Goal: Task Accomplishment & Management: Use online tool/utility

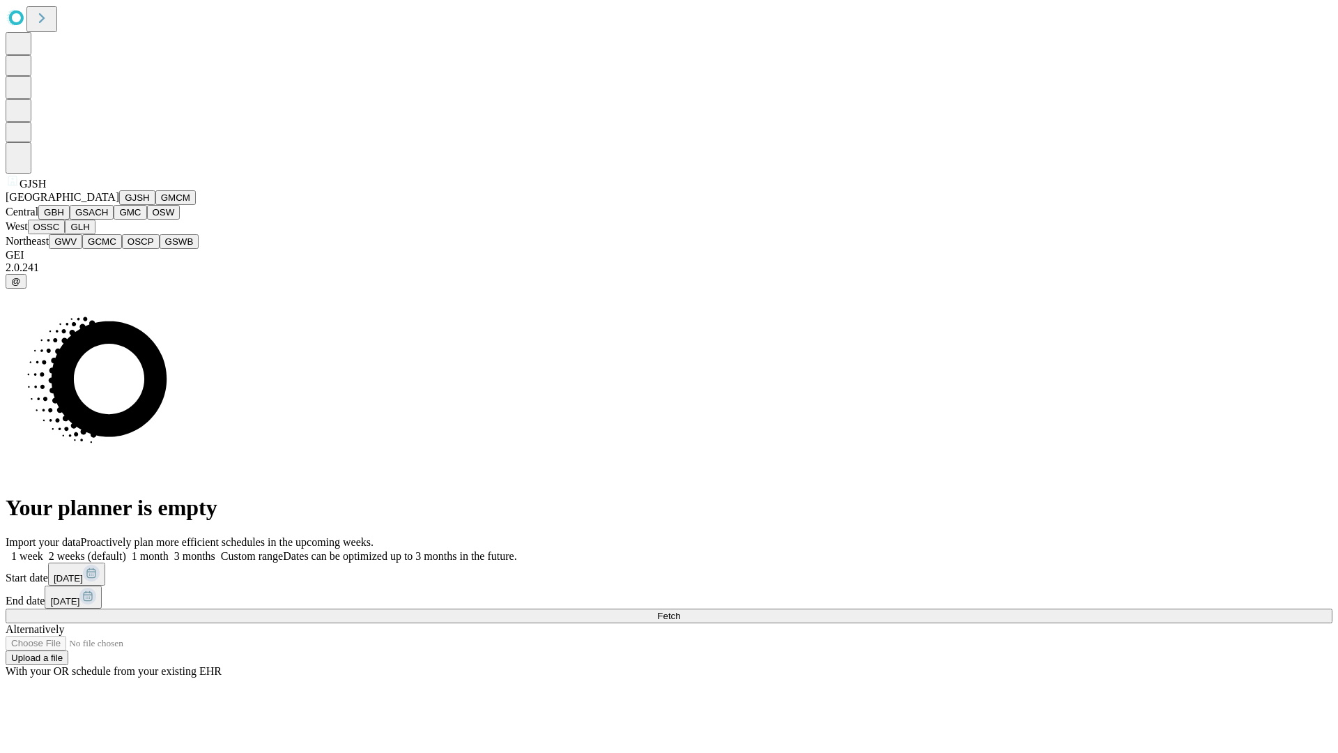
click at [119, 205] on button "GJSH" at bounding box center [137, 197] width 36 height 15
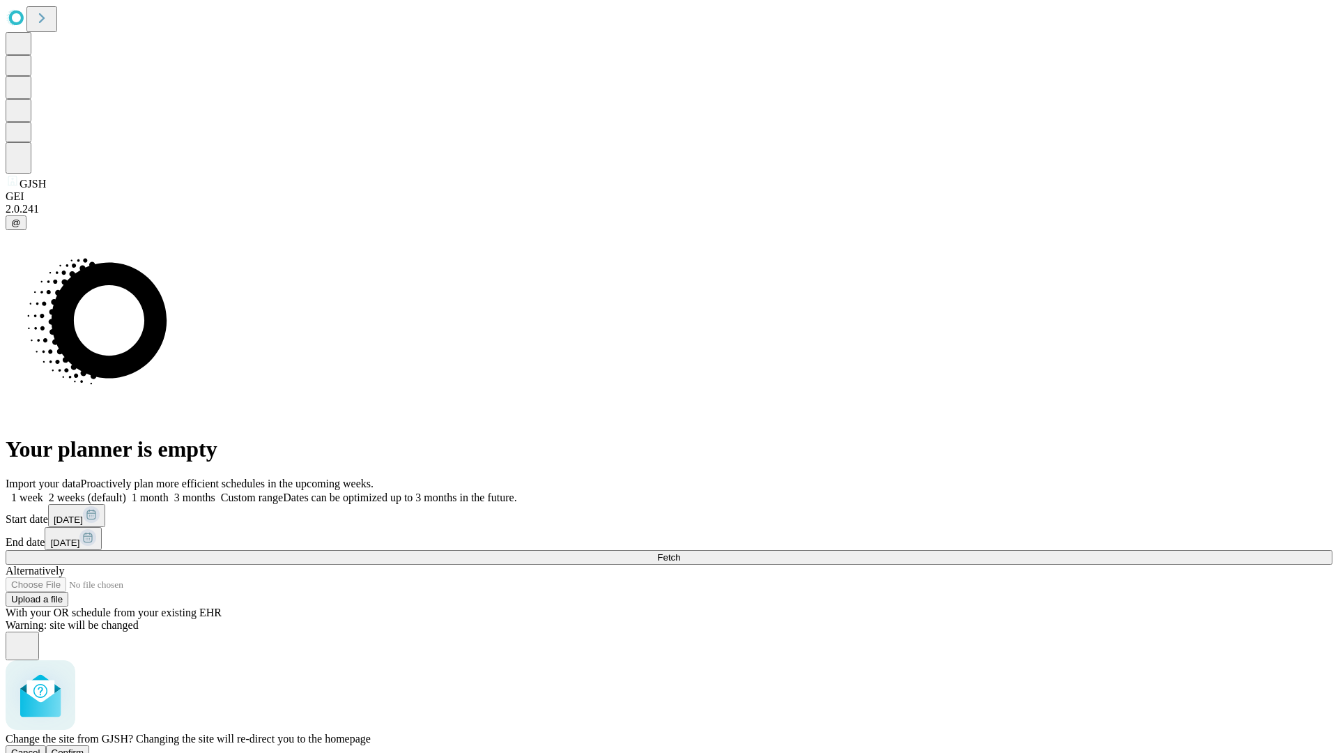
click at [84, 747] on span "Confirm" at bounding box center [68, 752] width 33 height 10
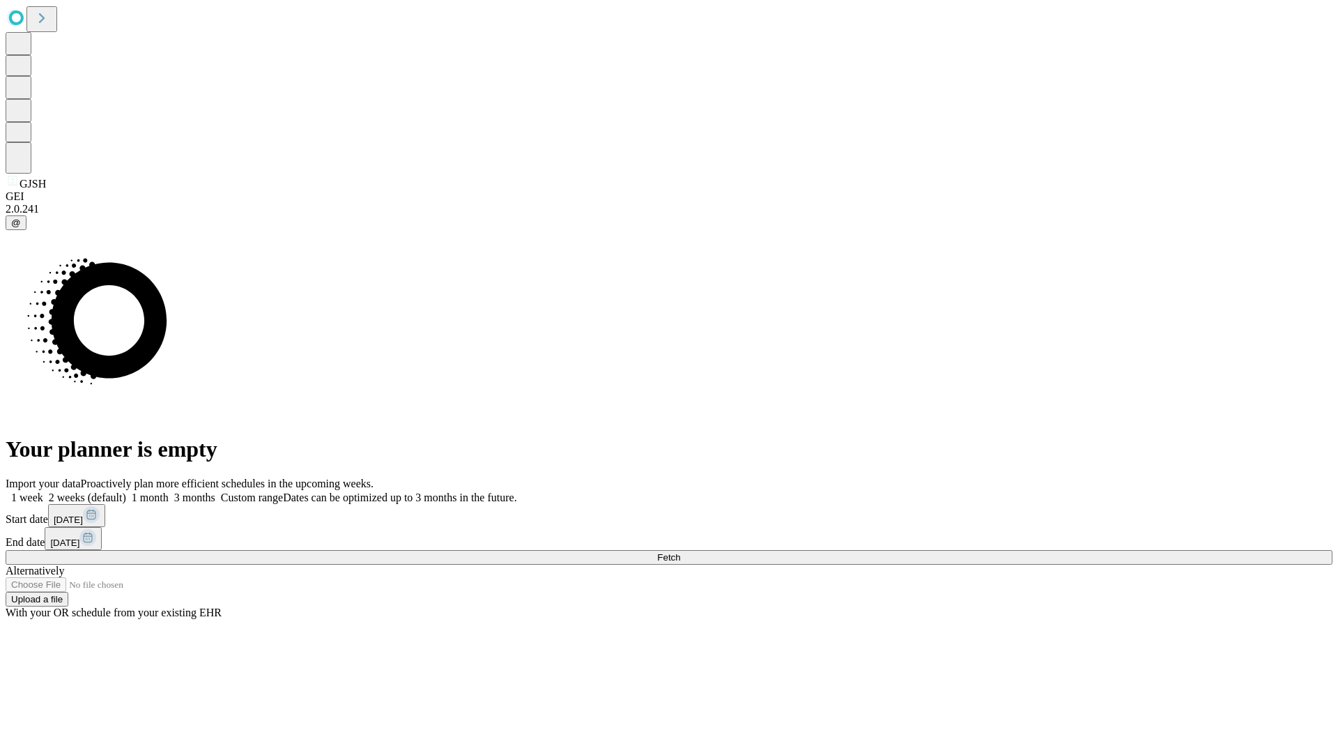
click at [43, 491] on label "1 week" at bounding box center [25, 497] width 38 height 12
click at [680, 552] on span "Fetch" at bounding box center [668, 557] width 23 height 10
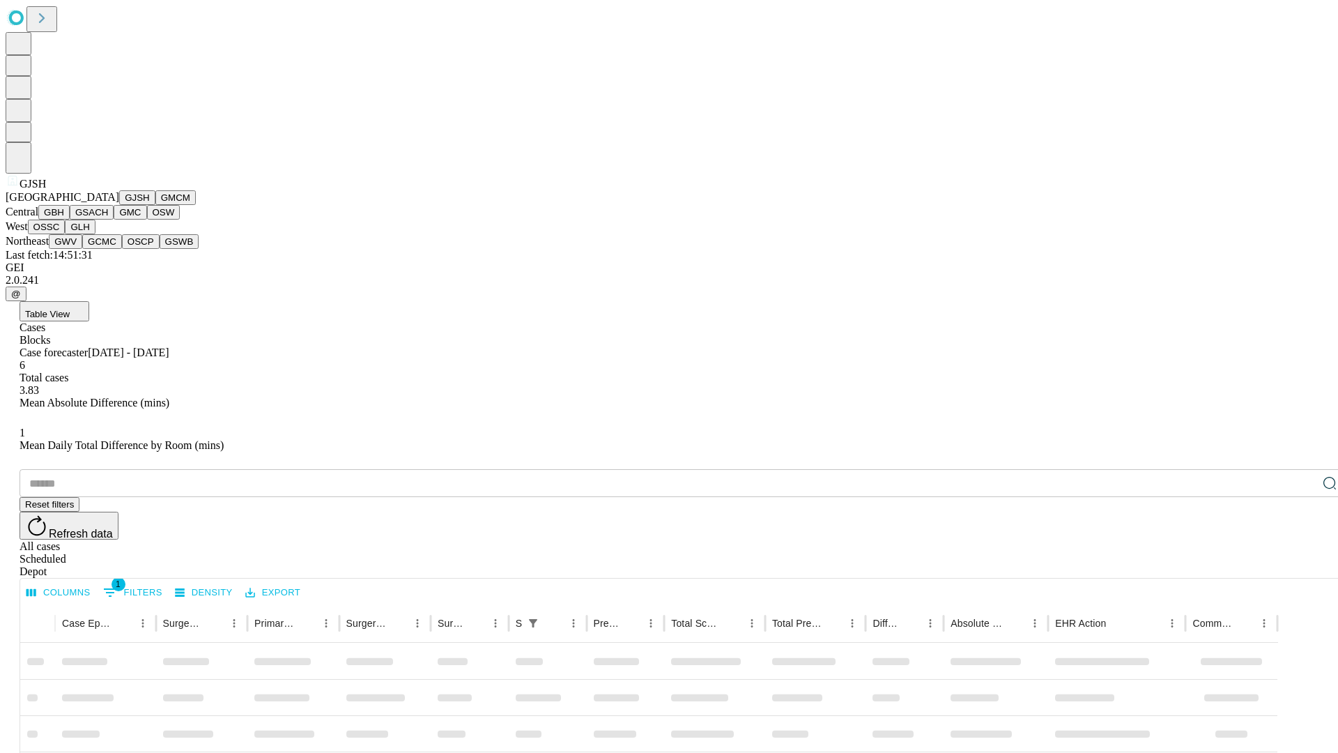
click at [155, 205] on button "GMCM" at bounding box center [175, 197] width 40 height 15
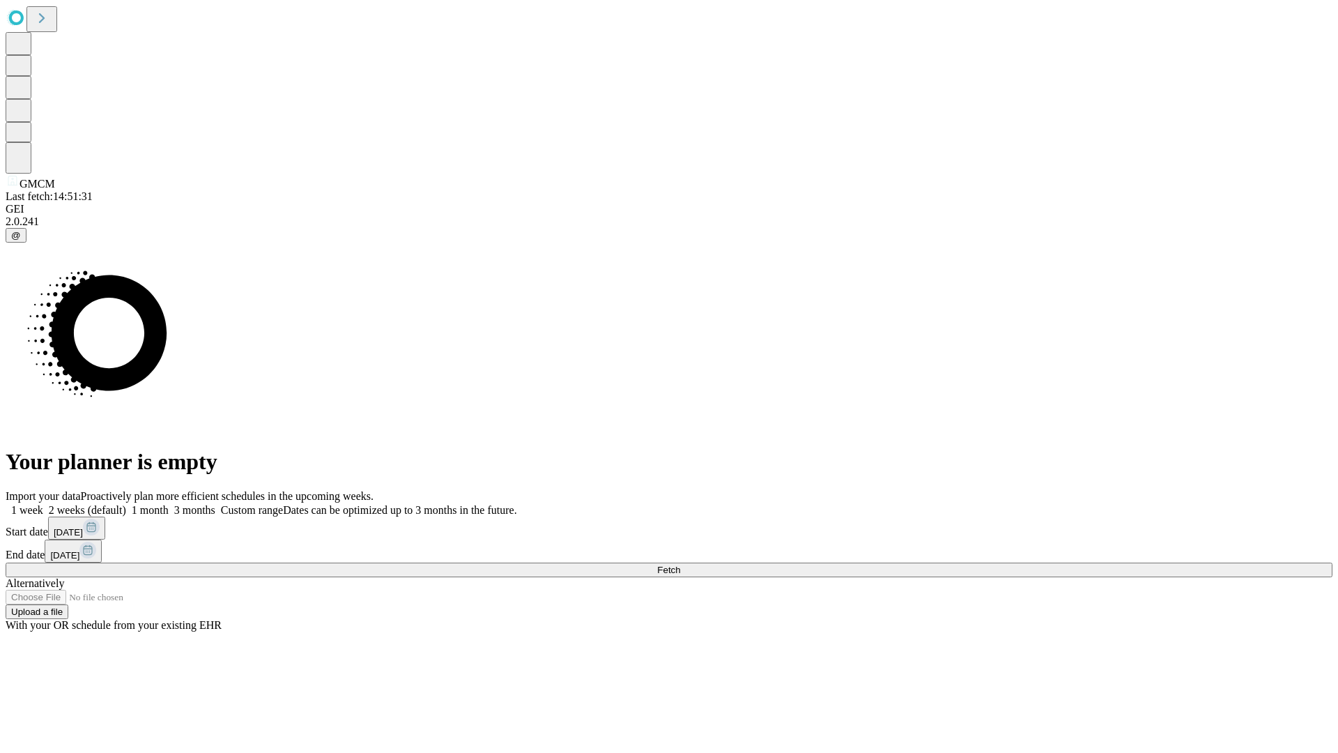
click at [43, 504] on label "1 week" at bounding box center [25, 510] width 38 height 12
click at [680, 564] on span "Fetch" at bounding box center [668, 569] width 23 height 10
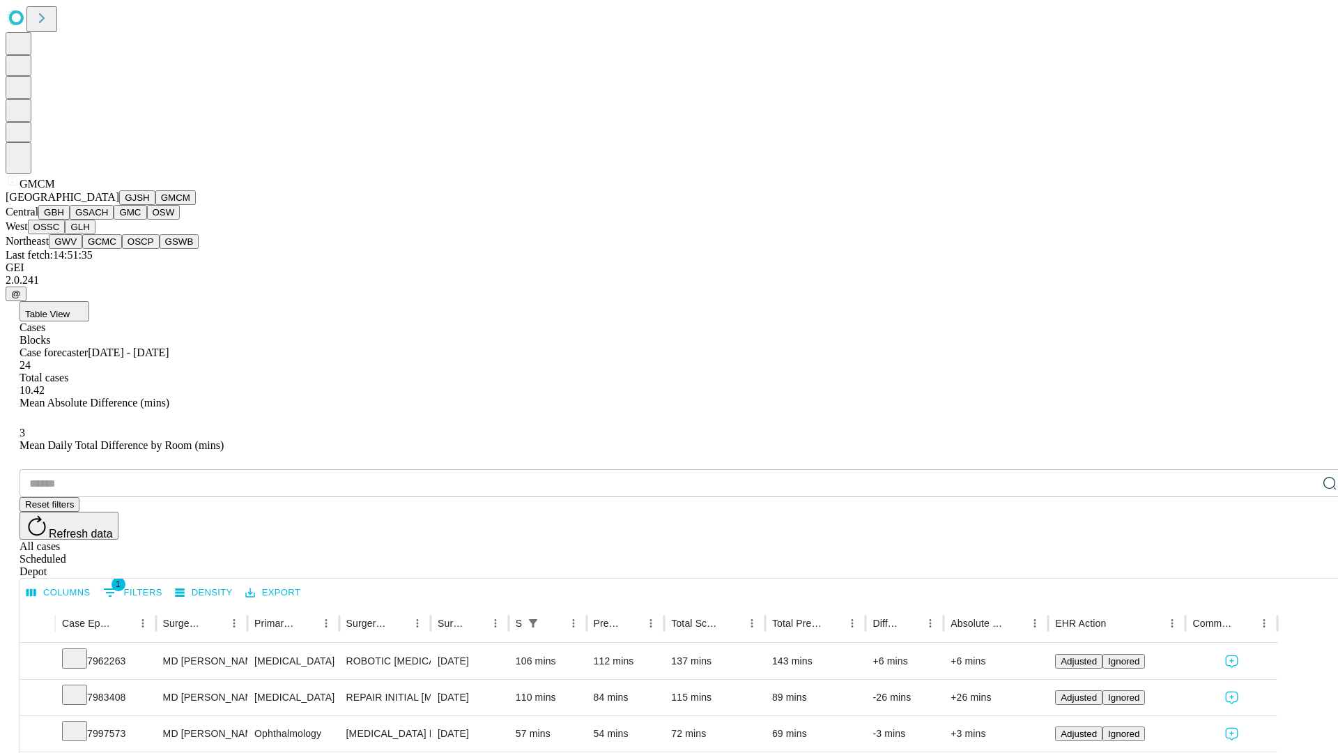
click at [70, 220] on button "GBH" at bounding box center [53, 212] width 31 height 15
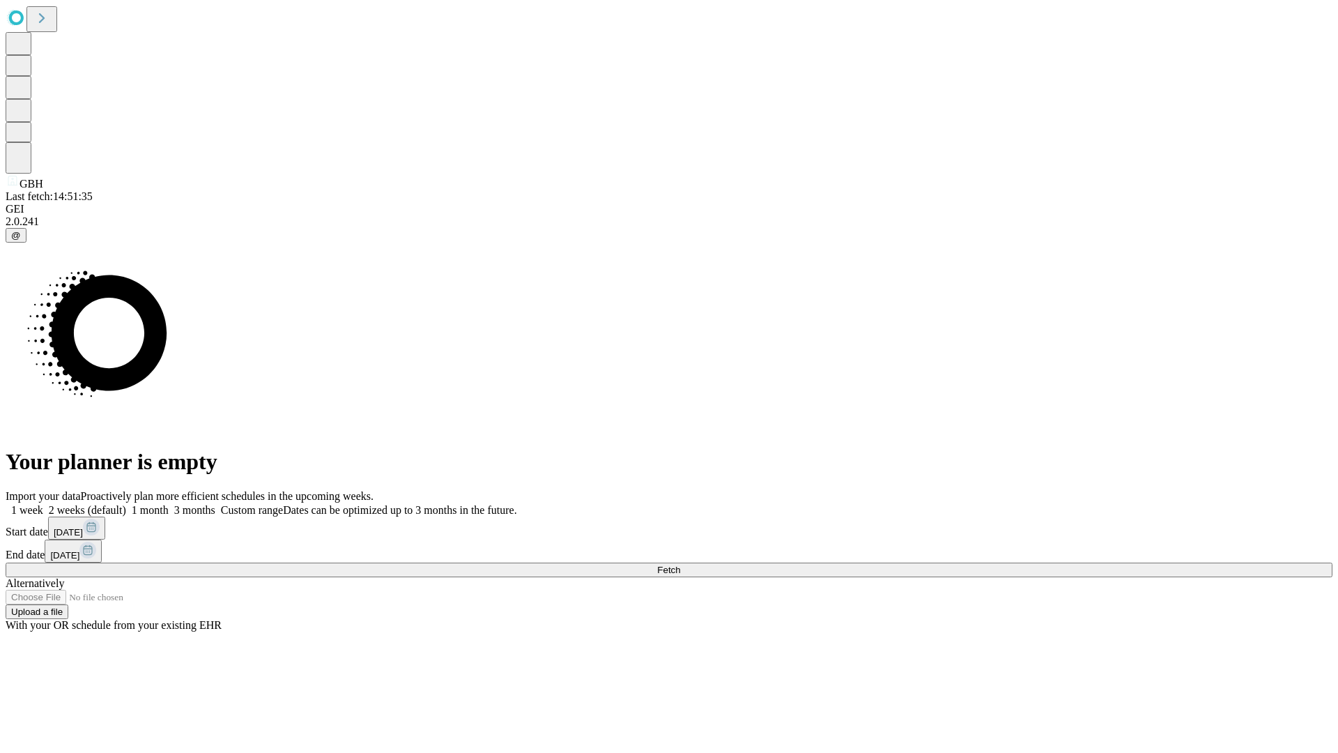
click at [43, 504] on label "1 week" at bounding box center [25, 510] width 38 height 12
click at [680, 564] on span "Fetch" at bounding box center [668, 569] width 23 height 10
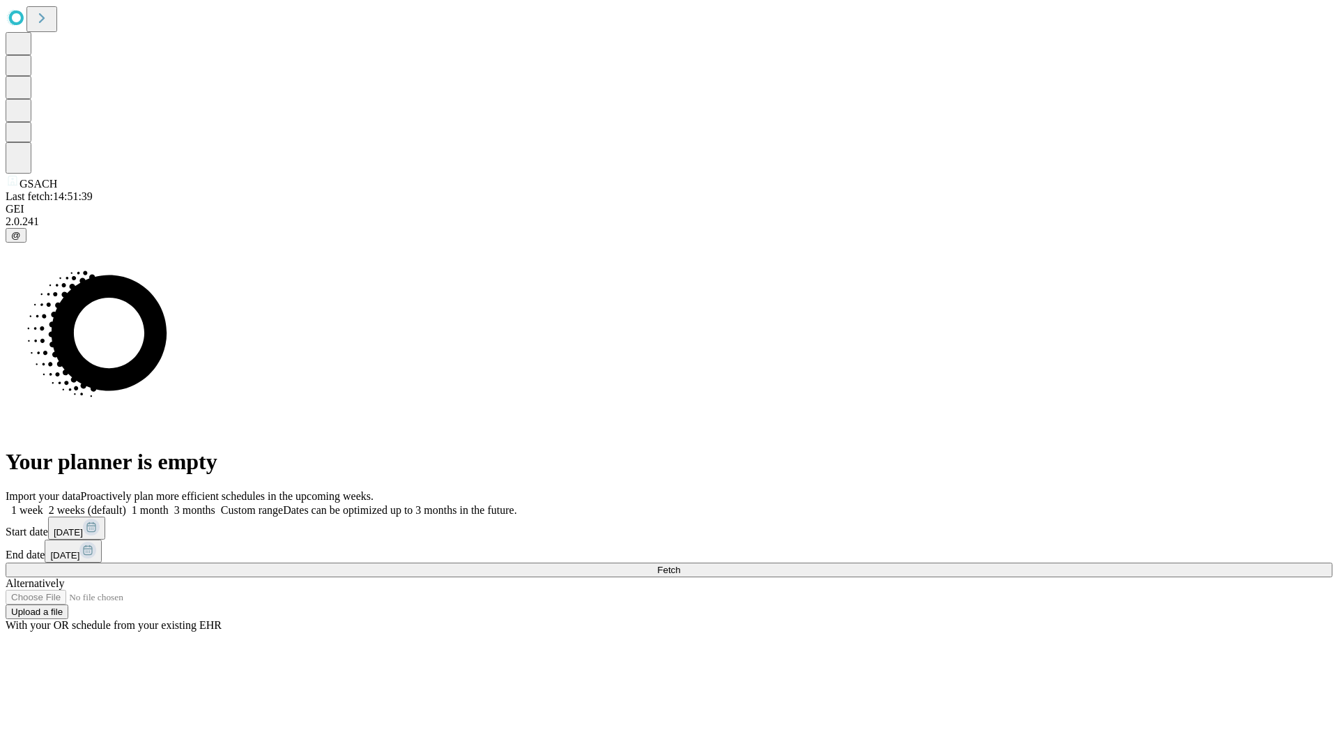
click at [43, 504] on label "1 week" at bounding box center [25, 510] width 38 height 12
click at [680, 564] on span "Fetch" at bounding box center [668, 569] width 23 height 10
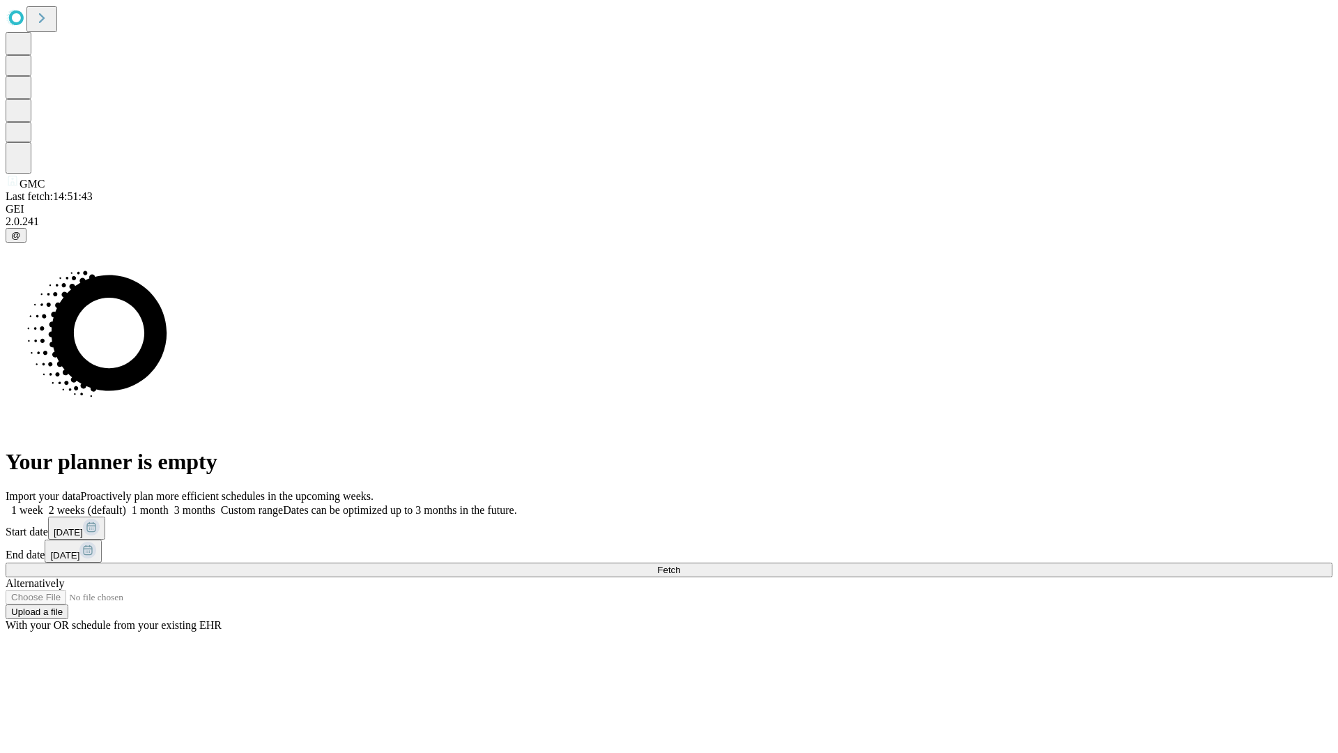
click at [43, 504] on label "1 week" at bounding box center [25, 510] width 38 height 12
click at [680, 564] on span "Fetch" at bounding box center [668, 569] width 23 height 10
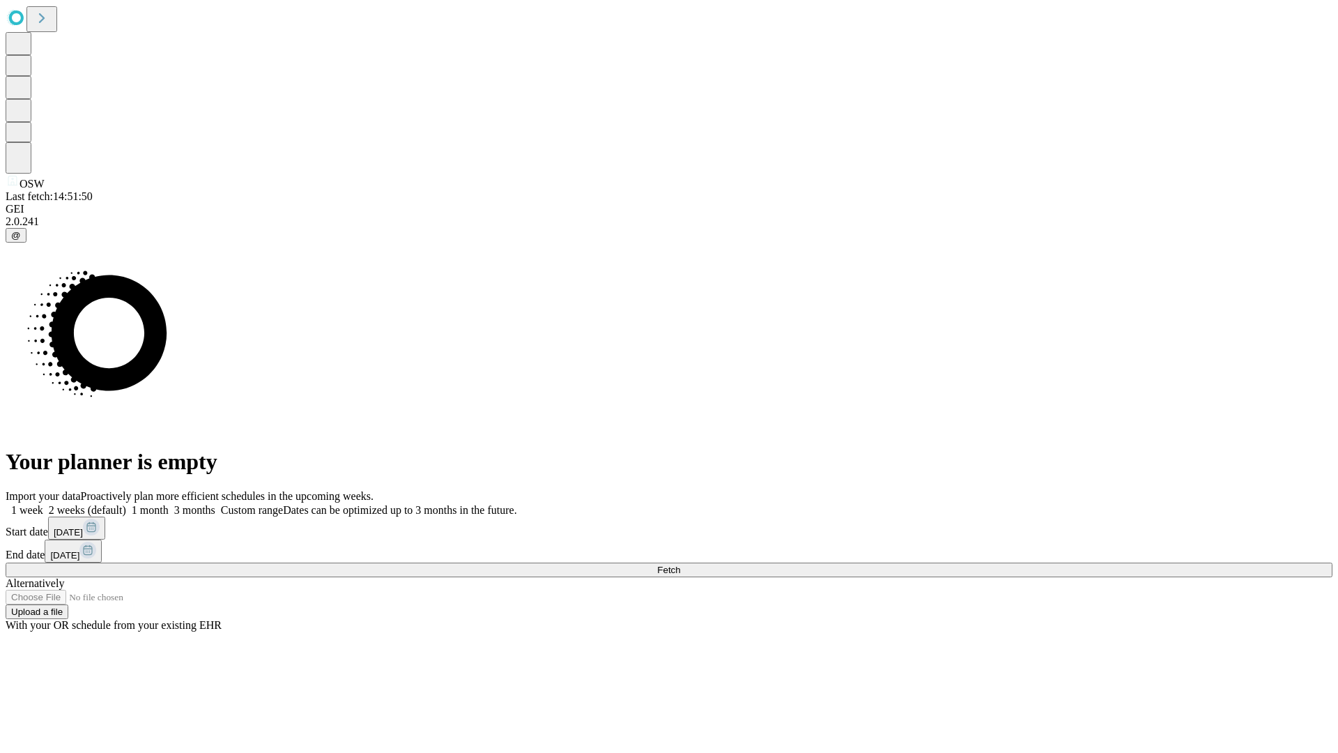
click at [680, 564] on span "Fetch" at bounding box center [668, 569] width 23 height 10
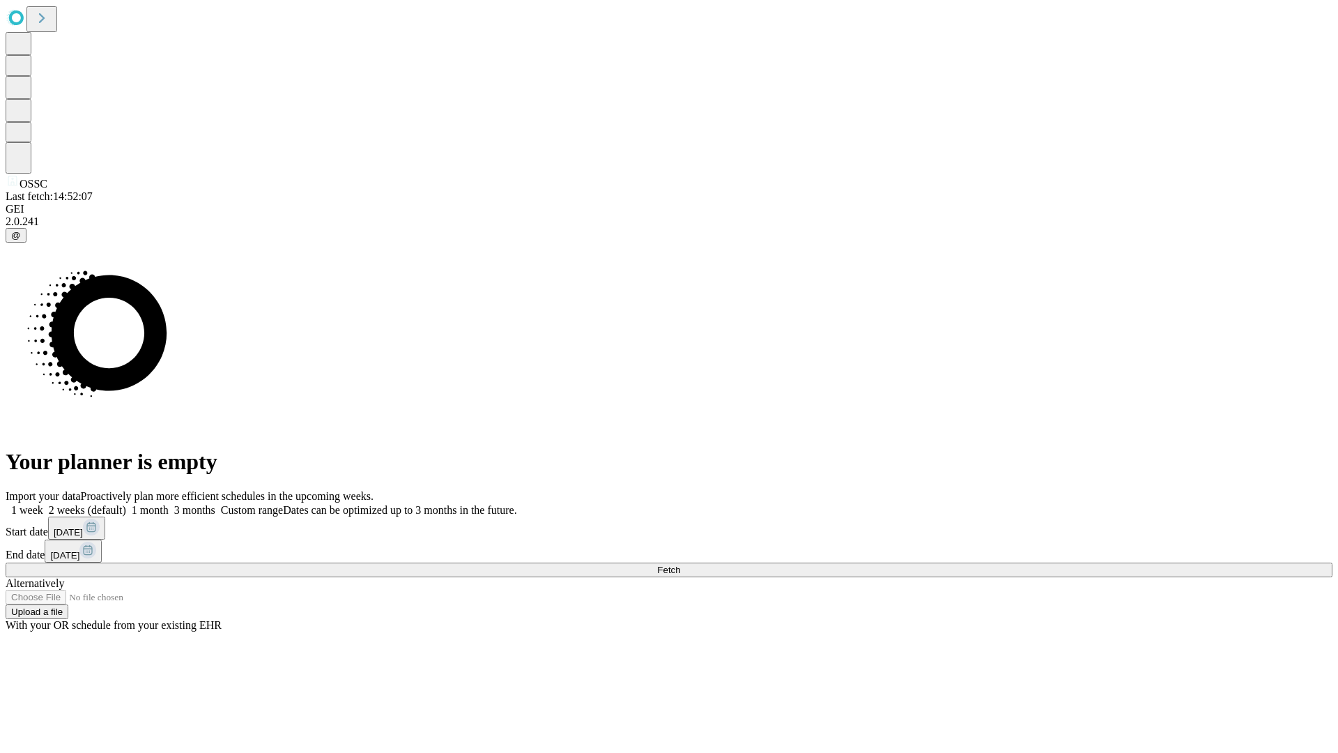
click at [43, 504] on label "1 week" at bounding box center [25, 510] width 38 height 12
click at [680, 564] on span "Fetch" at bounding box center [668, 569] width 23 height 10
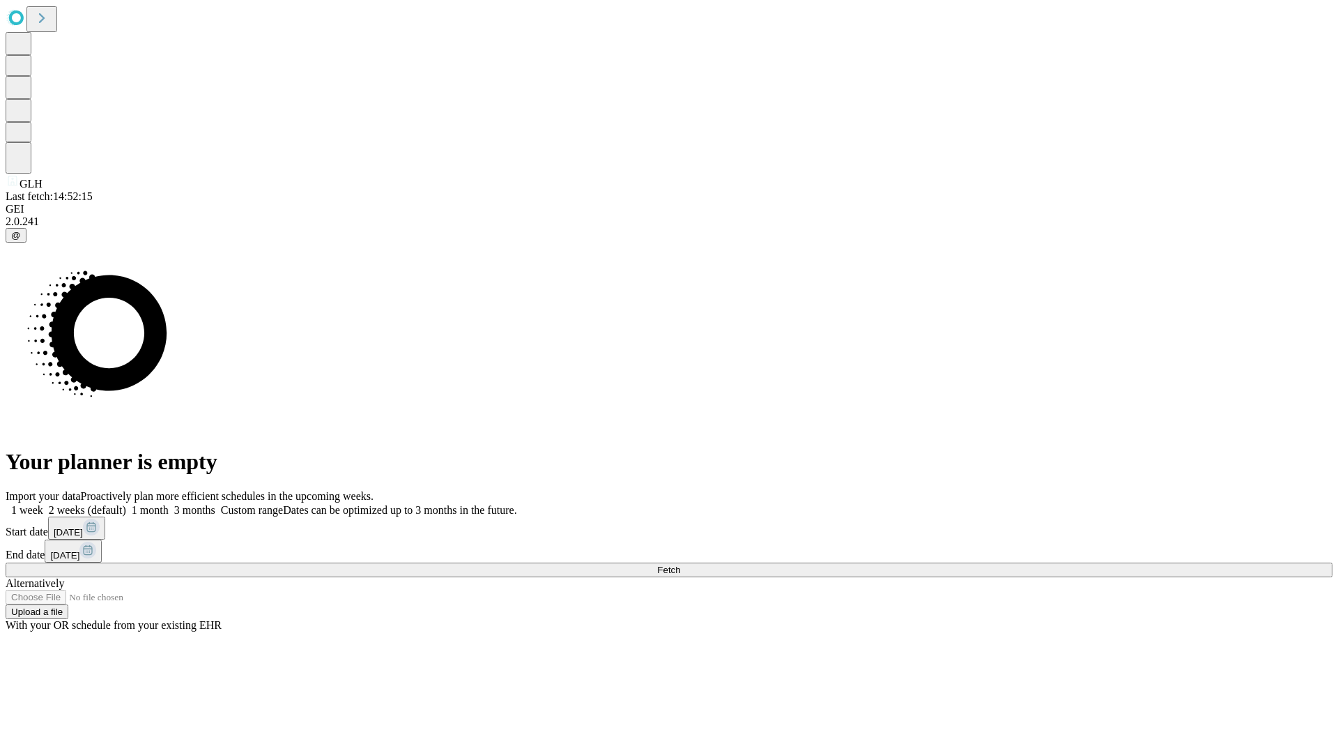
click at [43, 504] on label "1 week" at bounding box center [25, 510] width 38 height 12
click at [680, 564] on span "Fetch" at bounding box center [668, 569] width 23 height 10
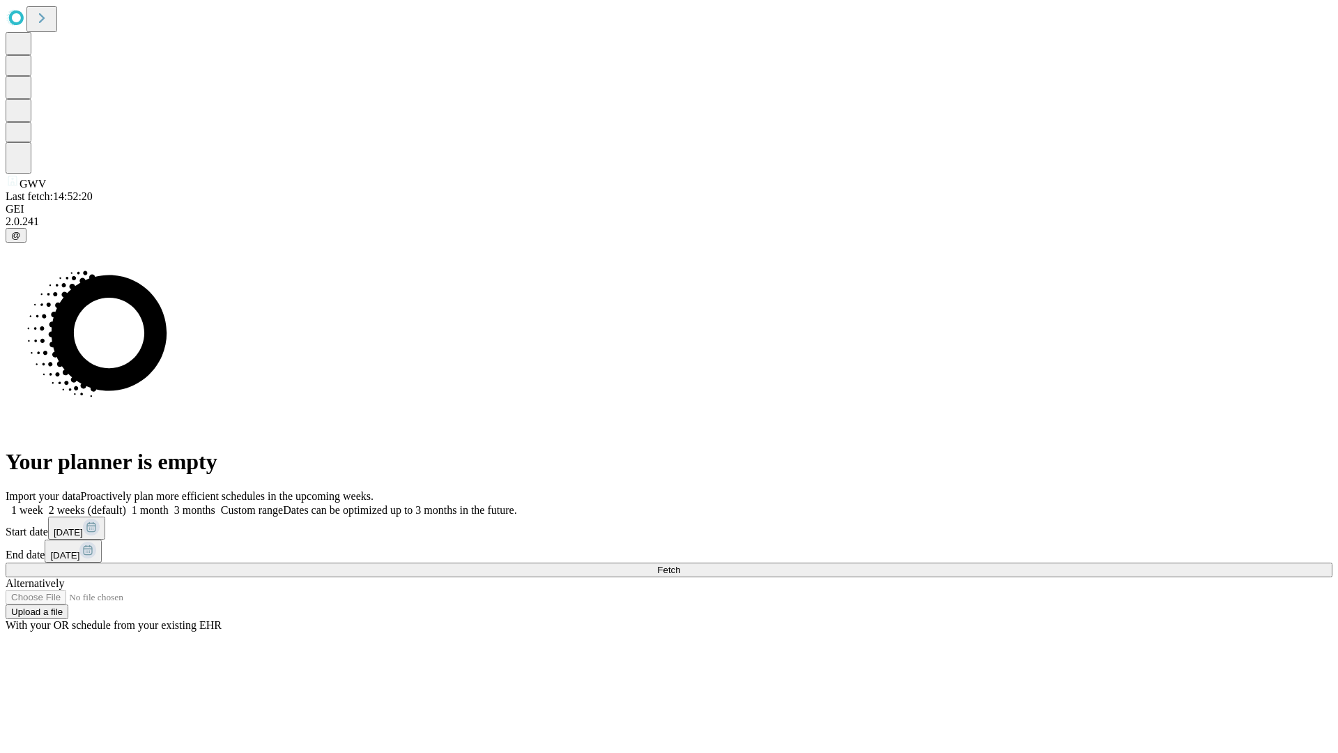
click at [43, 504] on label "1 week" at bounding box center [25, 510] width 38 height 12
click at [680, 564] on span "Fetch" at bounding box center [668, 569] width 23 height 10
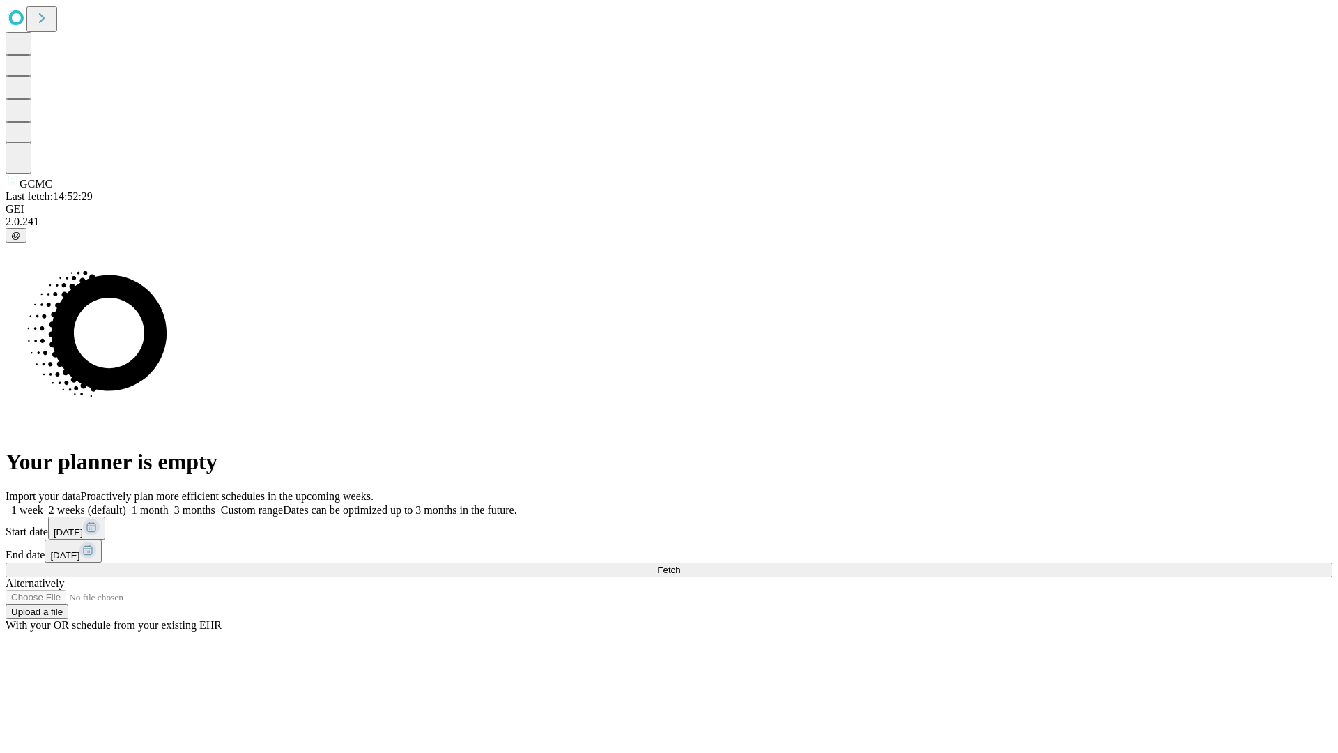
click at [43, 504] on label "1 week" at bounding box center [25, 510] width 38 height 12
click at [680, 564] on span "Fetch" at bounding box center [668, 569] width 23 height 10
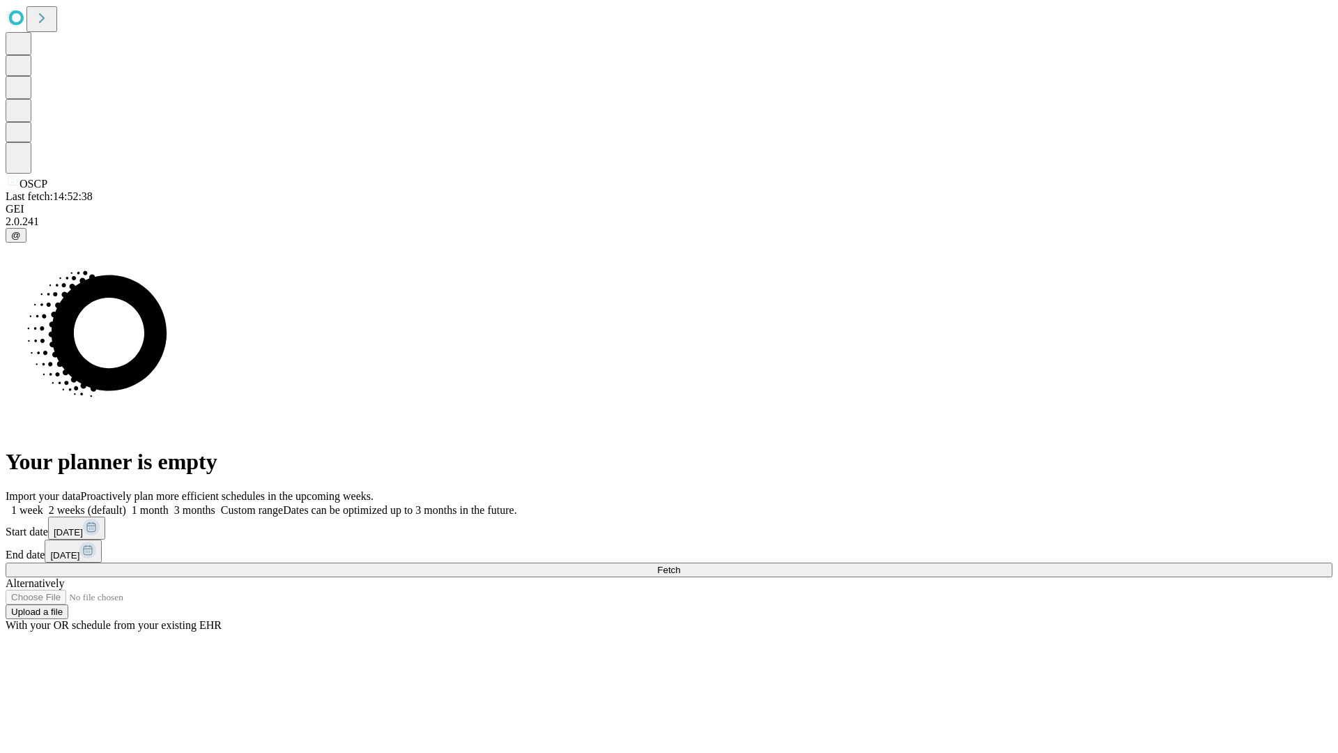
click at [43, 504] on label "1 week" at bounding box center [25, 510] width 38 height 12
click at [680, 564] on span "Fetch" at bounding box center [668, 569] width 23 height 10
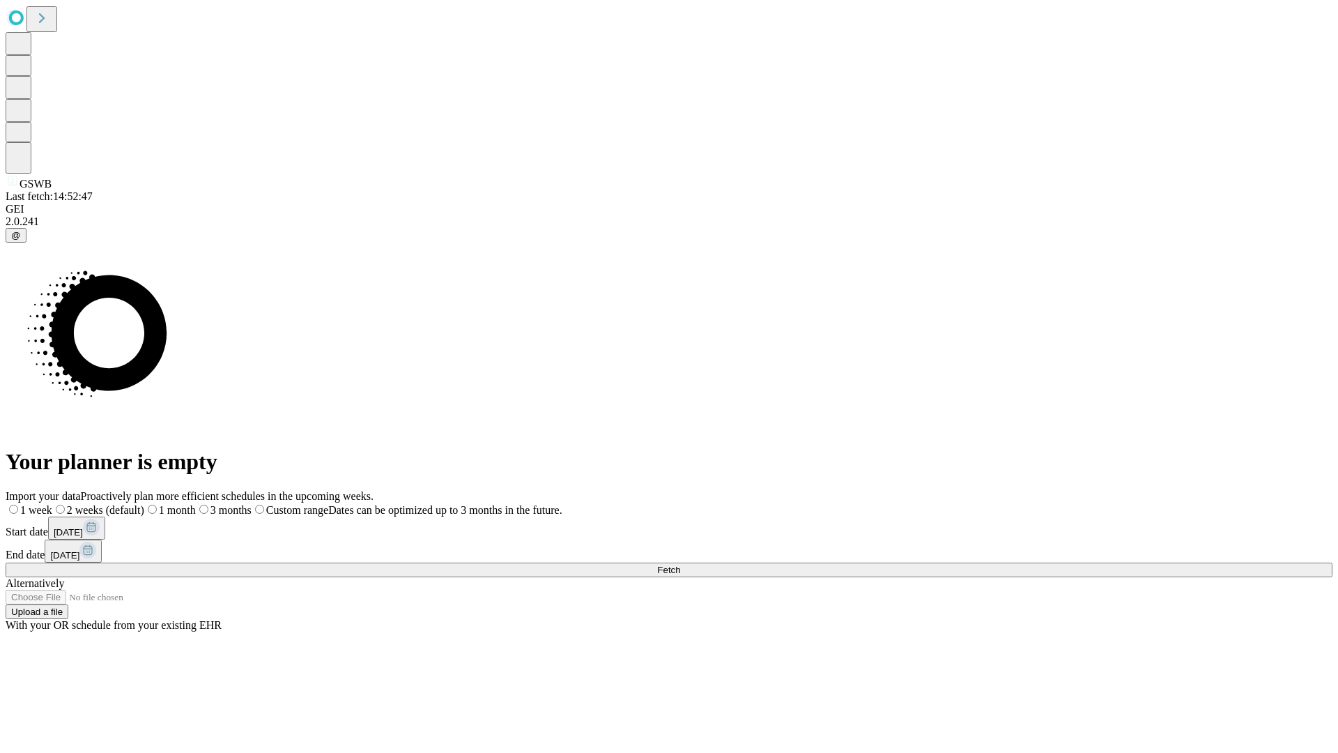
click at [52, 504] on label "1 week" at bounding box center [29, 510] width 47 height 12
click at [680, 564] on span "Fetch" at bounding box center [668, 569] width 23 height 10
